Goal: Find specific page/section: Find specific page/section

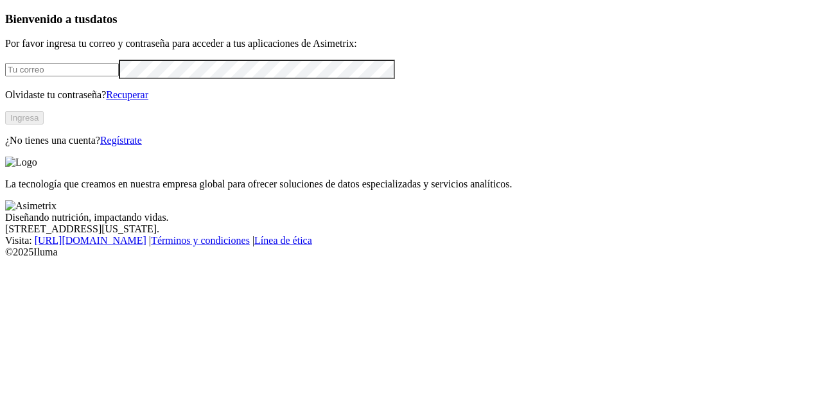
type input "[EMAIL_ADDRESS][DOMAIN_NAME]"
click at [44, 125] on button "Ingresa" at bounding box center [24, 117] width 39 height 13
